Goal: Find specific page/section: Find specific page/section

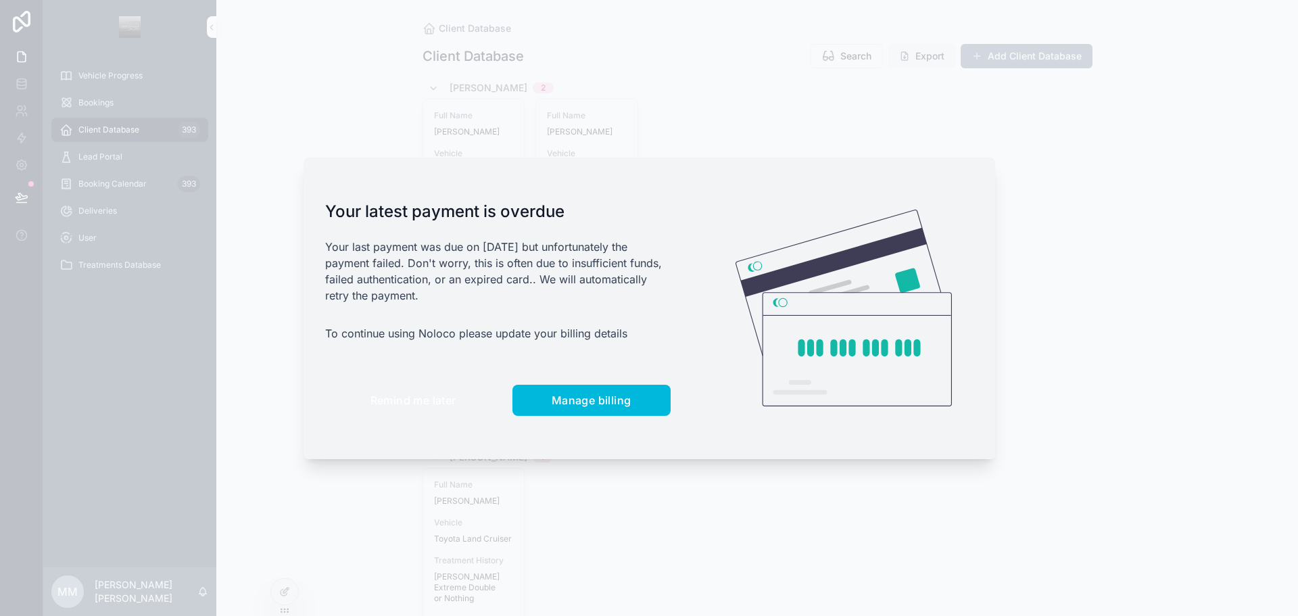
click at [418, 403] on span "Remind me later" at bounding box center [413, 400] width 86 height 14
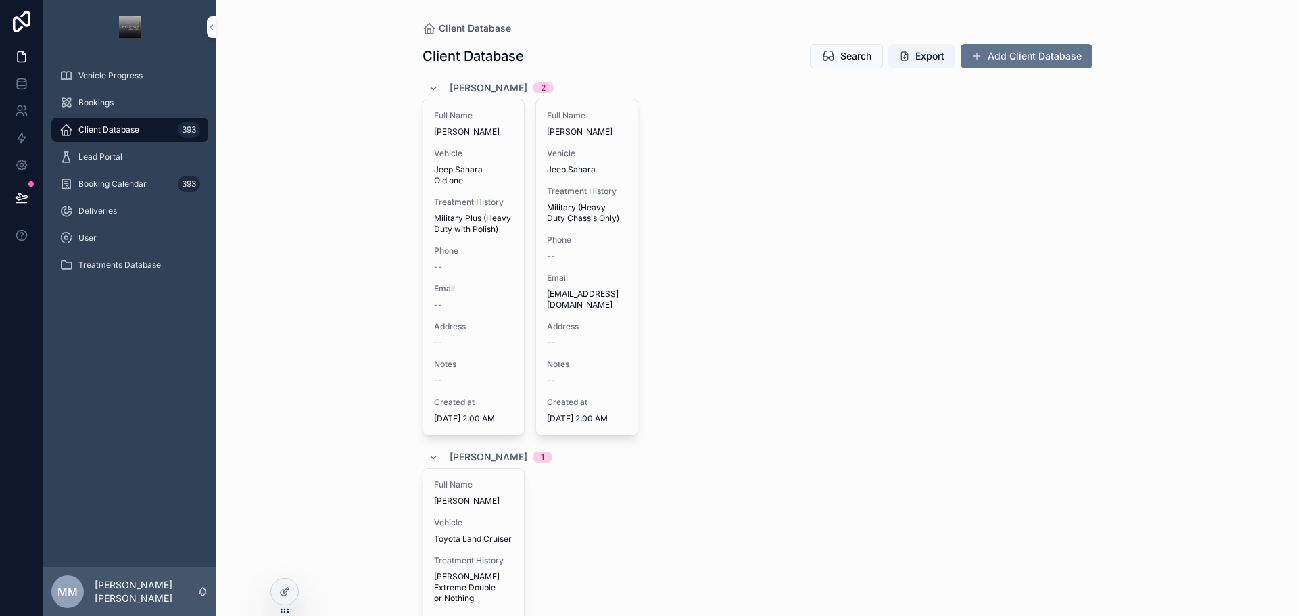
click at [102, 211] on span "Deliveries" at bounding box center [97, 211] width 39 height 11
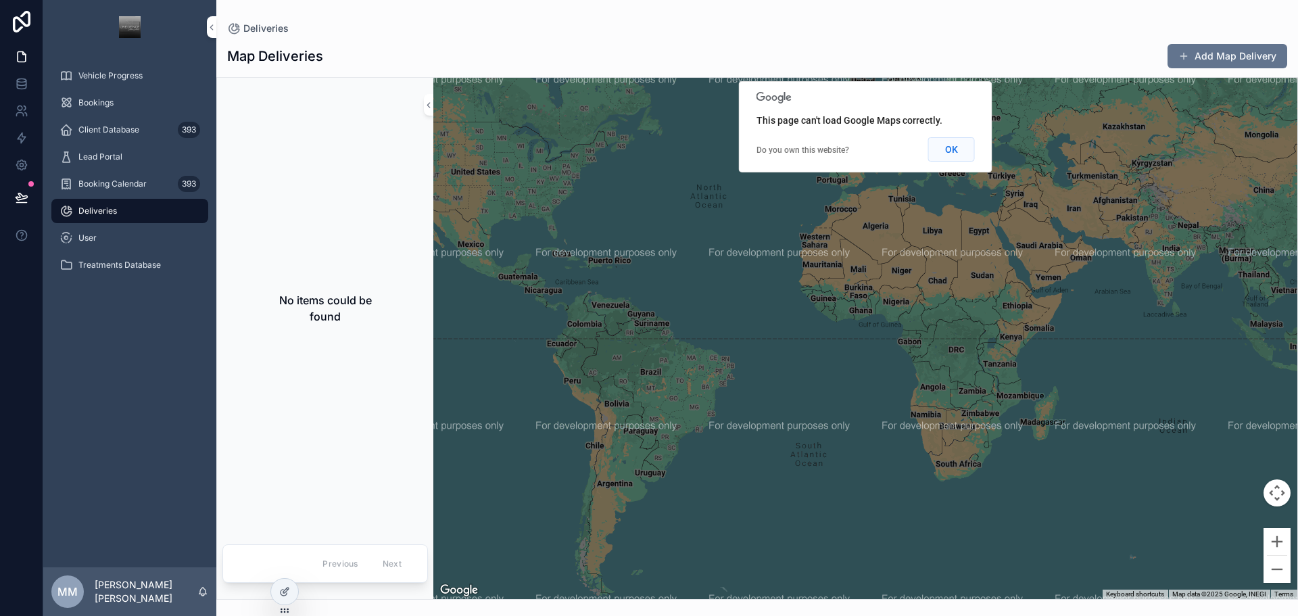
click at [647, 154] on button "OK" at bounding box center [951, 149] width 47 height 24
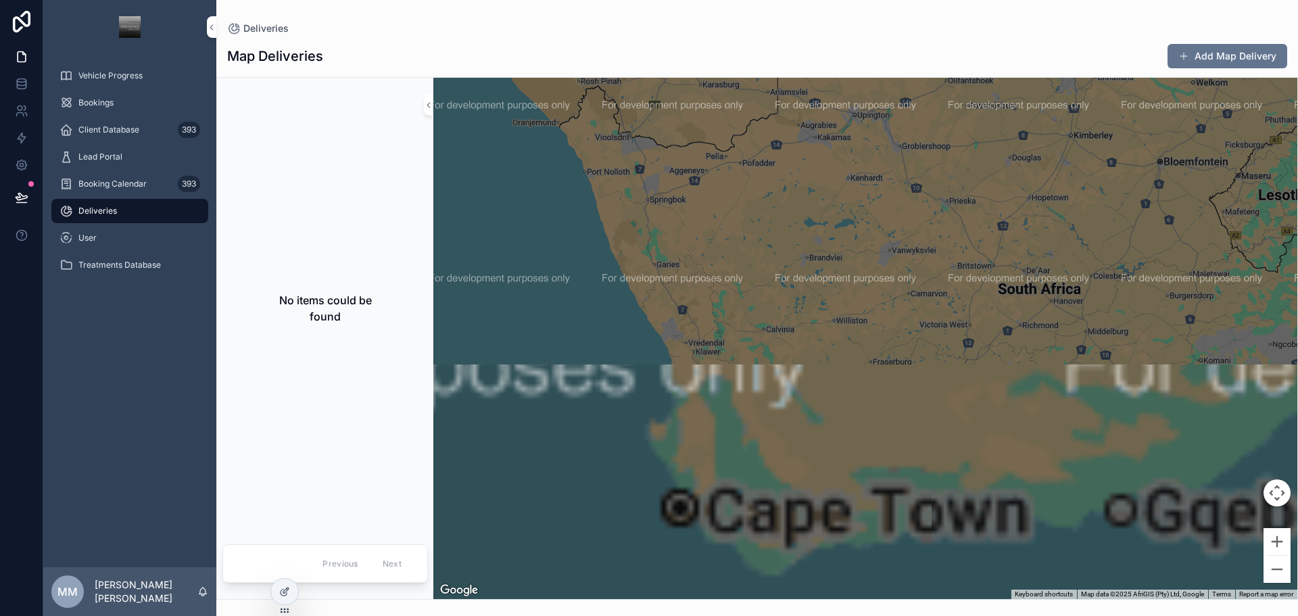
drag, startPoint x: 936, startPoint y: 370, endPoint x: 956, endPoint y: 147, distance: 224.0
click at [647, 148] on div "scrollable content" at bounding box center [865, 338] width 864 height 521
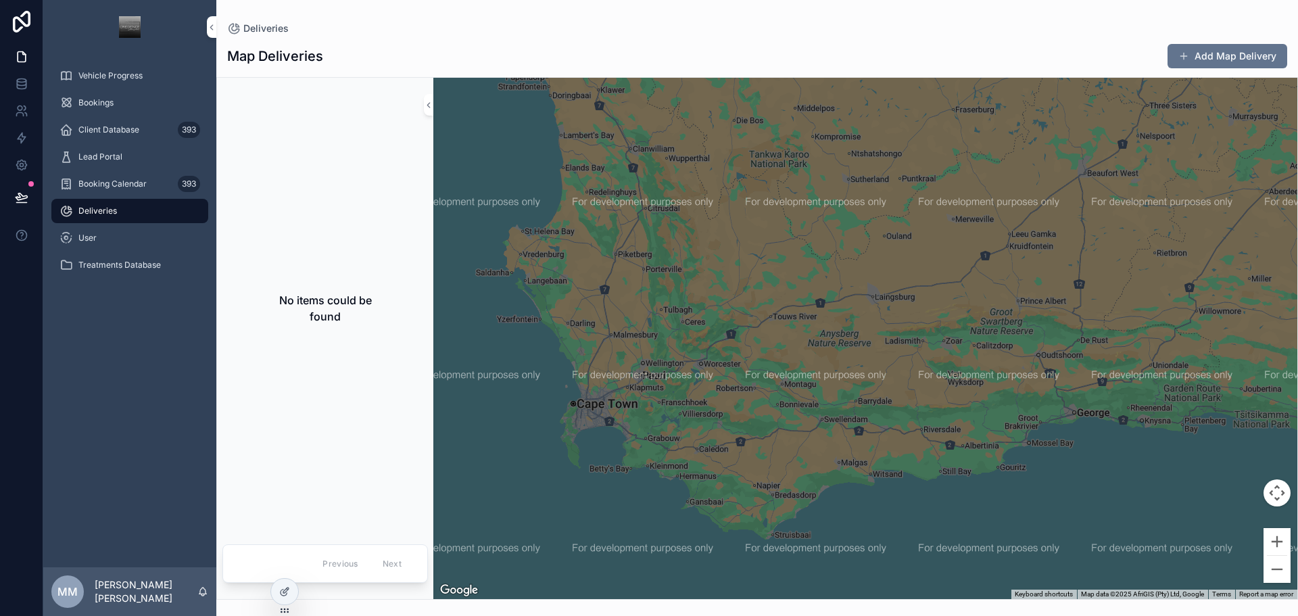
drag, startPoint x: 812, startPoint y: 403, endPoint x: 880, endPoint y: 294, distance: 128.5
click at [647, 294] on div "scrollable content" at bounding box center [865, 338] width 864 height 521
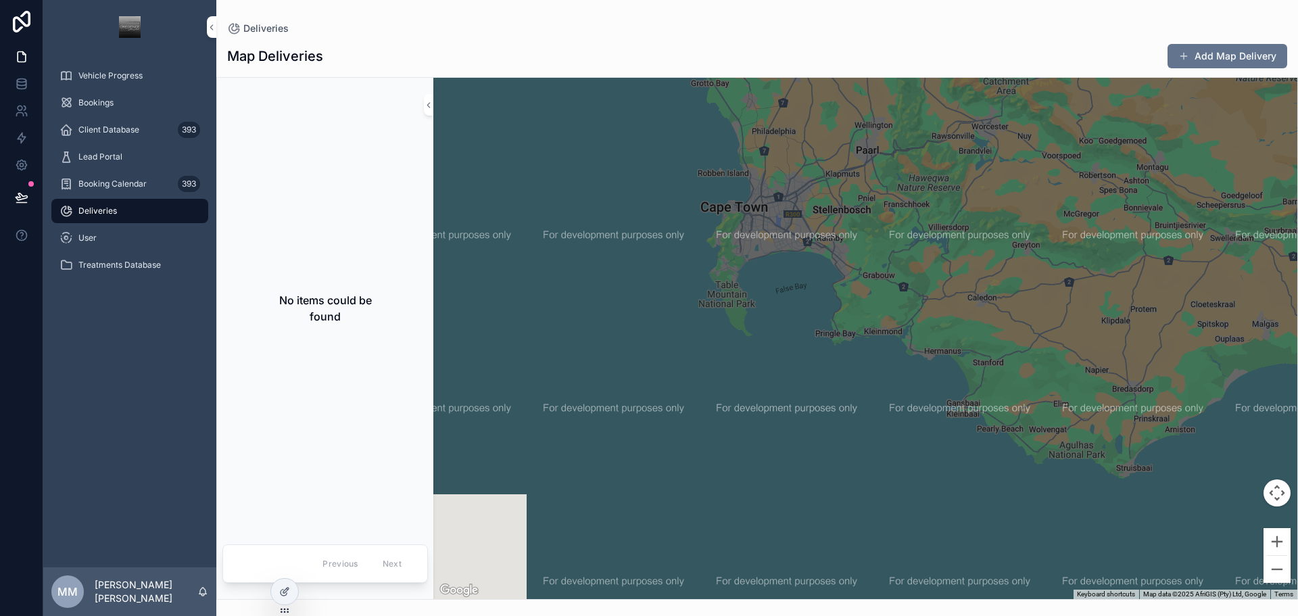
drag, startPoint x: 746, startPoint y: 300, endPoint x: 983, endPoint y: 377, distance: 249.5
click at [647, 373] on div "scrollable content" at bounding box center [865, 338] width 864 height 521
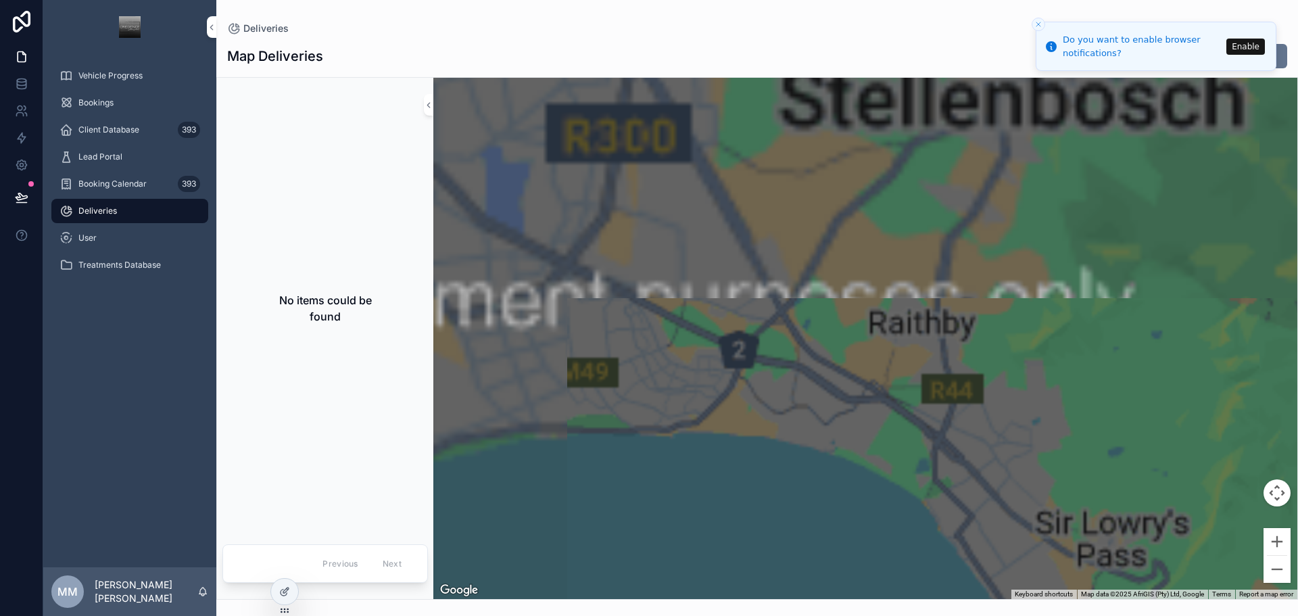
drag, startPoint x: 792, startPoint y: 297, endPoint x: 988, endPoint y: 578, distance: 342.7
click at [647, 578] on div "scrollable content" at bounding box center [865, 338] width 864 height 521
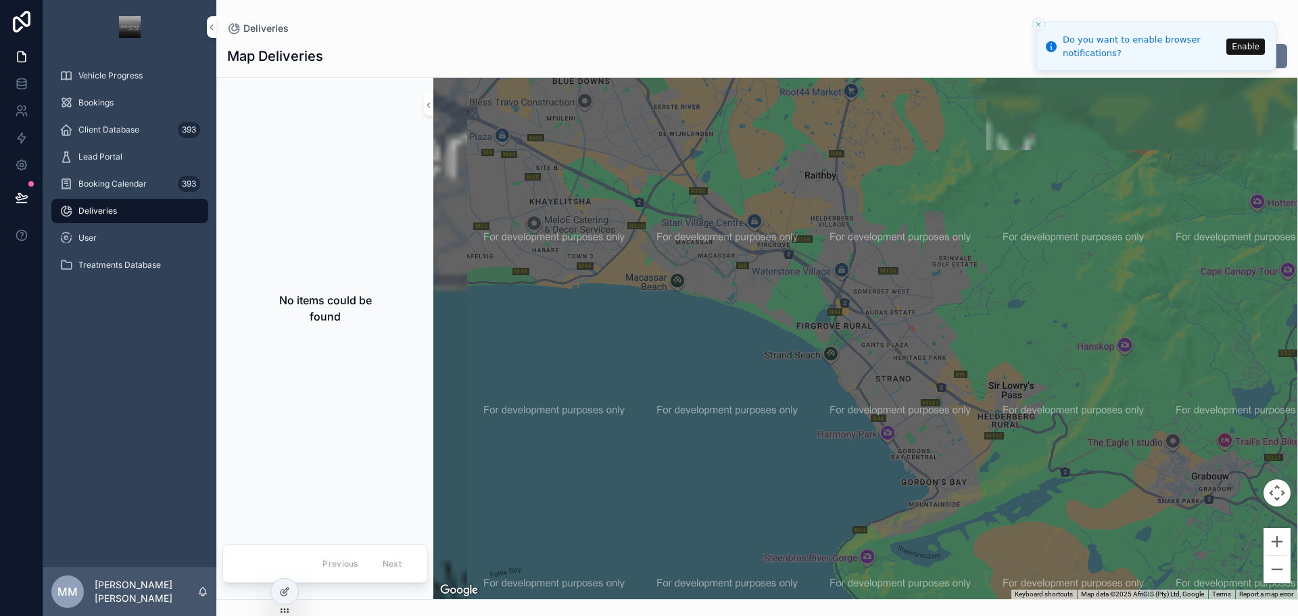
drag, startPoint x: 930, startPoint y: 465, endPoint x: 767, endPoint y: 268, distance: 255.4
click at [647, 268] on div "scrollable content" at bounding box center [865, 338] width 864 height 521
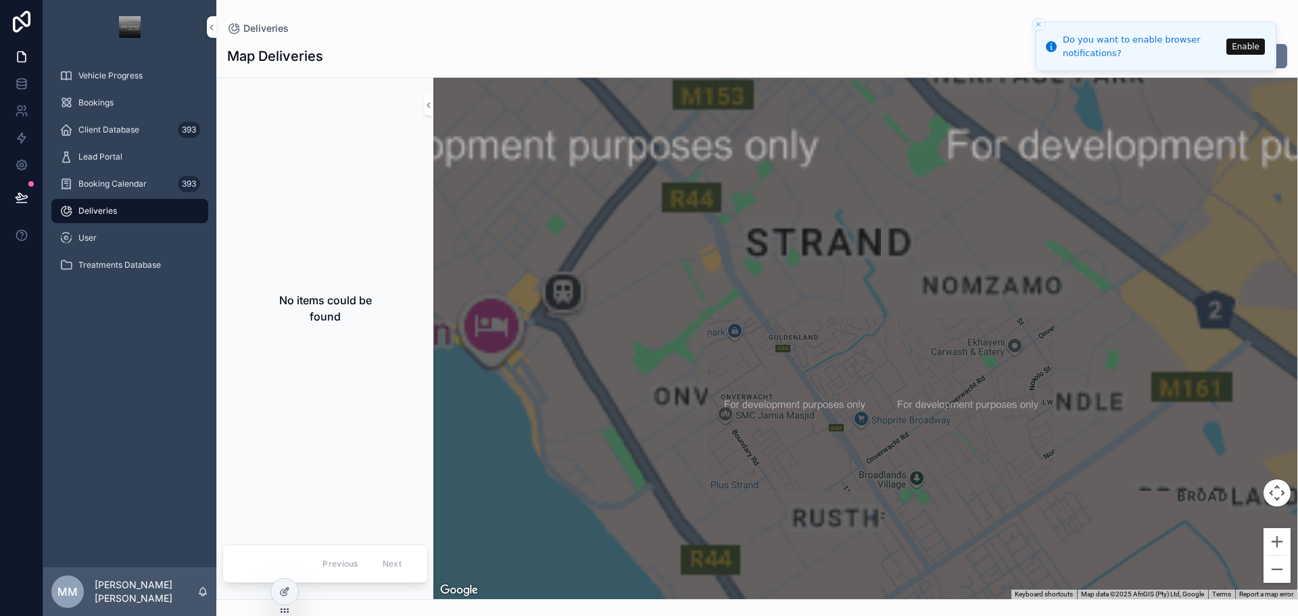
drag, startPoint x: 882, startPoint y: 331, endPoint x: 865, endPoint y: 350, distance: 24.4
click at [647, 350] on div "scrollable content" at bounding box center [865, 338] width 864 height 521
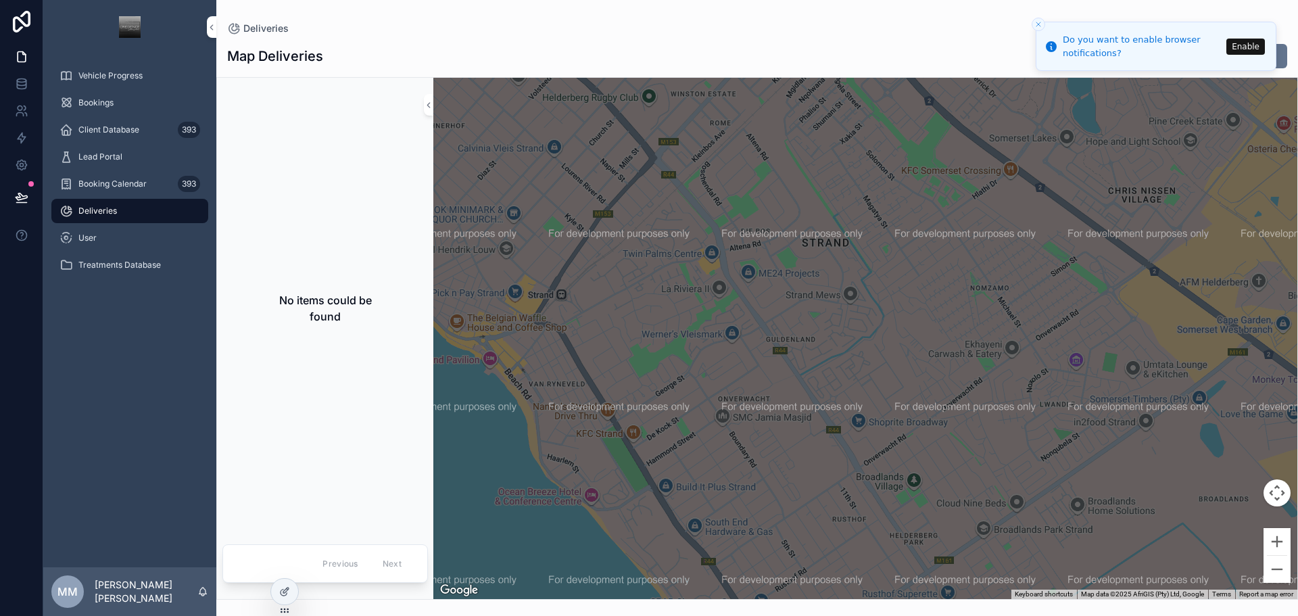
click at [647, 49] on button "Enable" at bounding box center [1245, 47] width 39 height 16
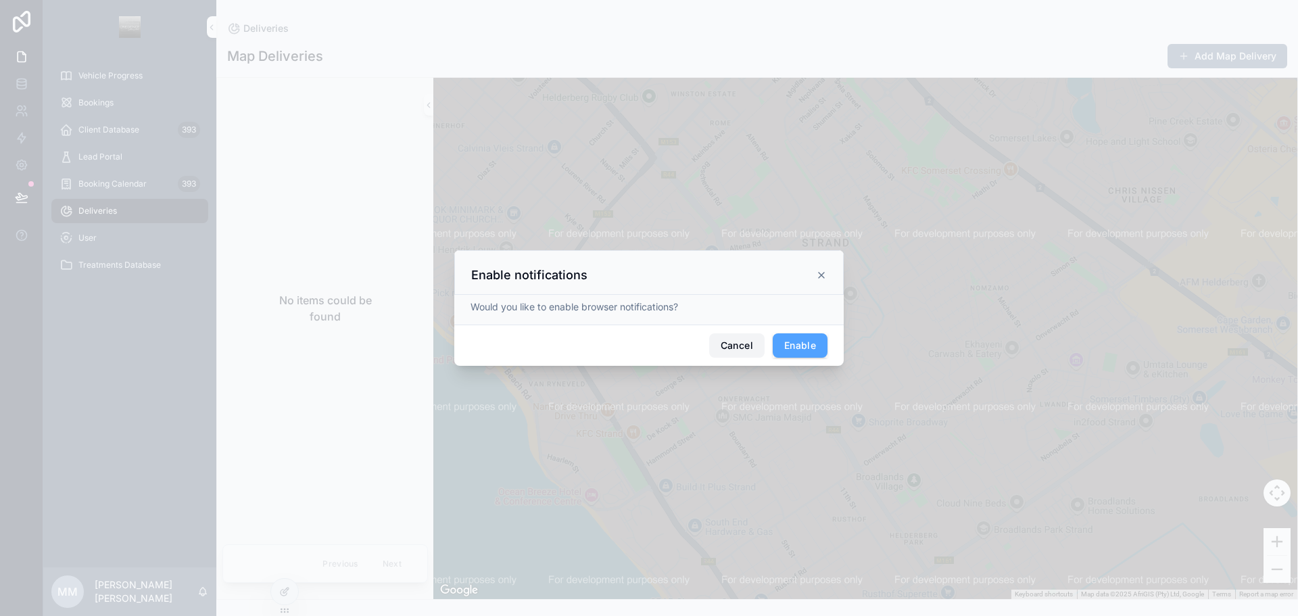
click at [647, 340] on button "Cancel" at bounding box center [736, 345] width 55 height 24
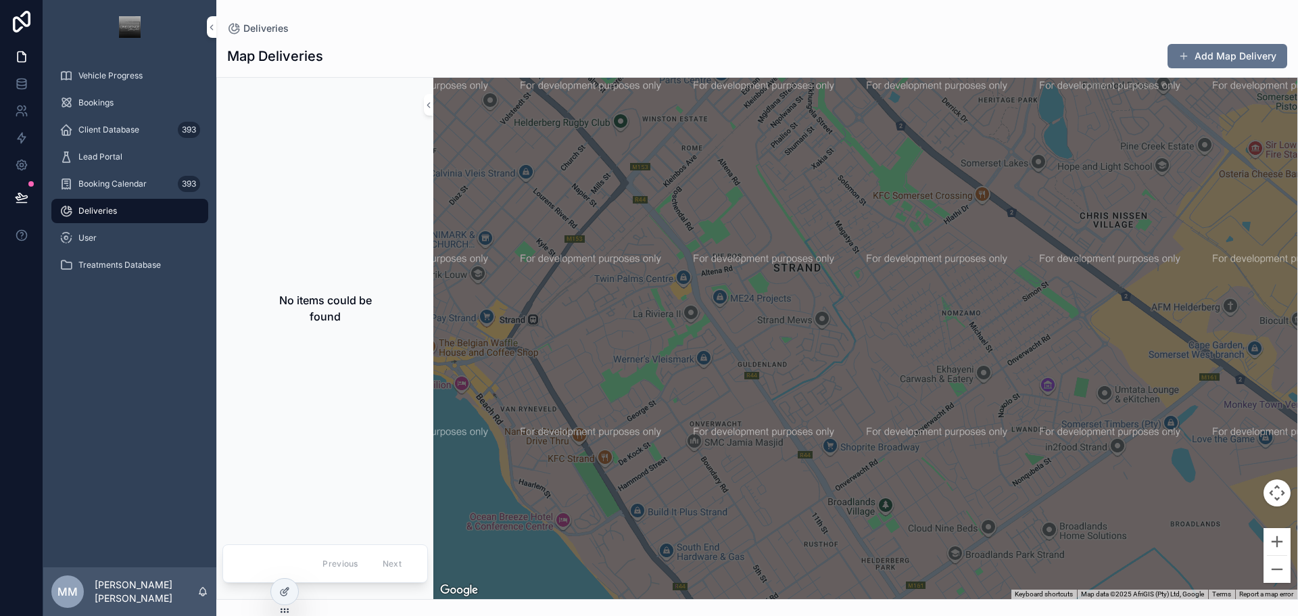
drag, startPoint x: 922, startPoint y: 433, endPoint x: 732, endPoint y: 370, distance: 200.3
click at [647, 358] on div "scrollable content" at bounding box center [865, 338] width 864 height 521
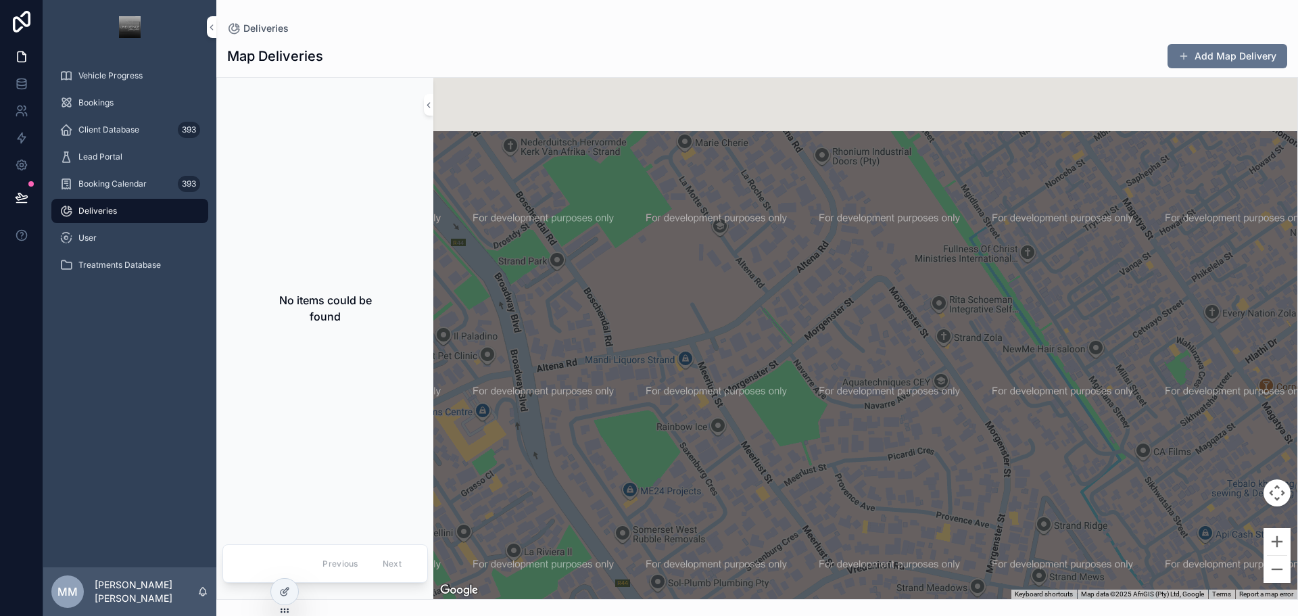
drag, startPoint x: 737, startPoint y: 241, endPoint x: 715, endPoint y: 433, distance: 193.2
click at [647, 433] on div "scrollable content" at bounding box center [865, 338] width 864 height 521
